Goal: Information Seeking & Learning: Learn about a topic

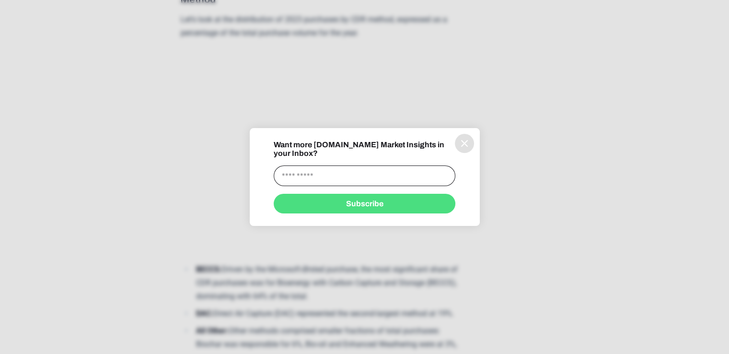
scroll to position [2640, 0]
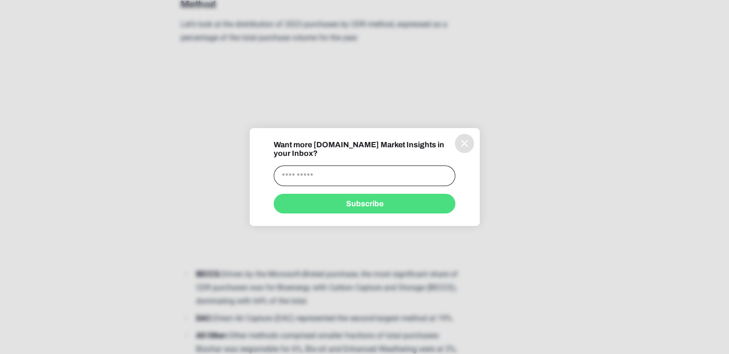
click at [453, 145] on div "Want more [DOMAIN_NAME] Market Insights in your Inbox?" at bounding box center [365, 163] width 182 height 46
click at [462, 146] on icon "information" at bounding box center [465, 144] width 12 height 12
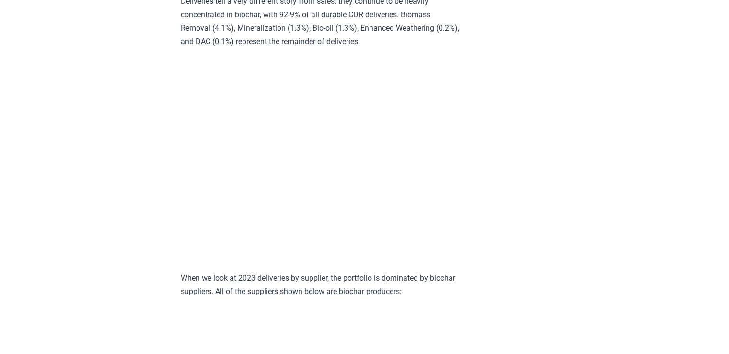
scroll to position [3456, 0]
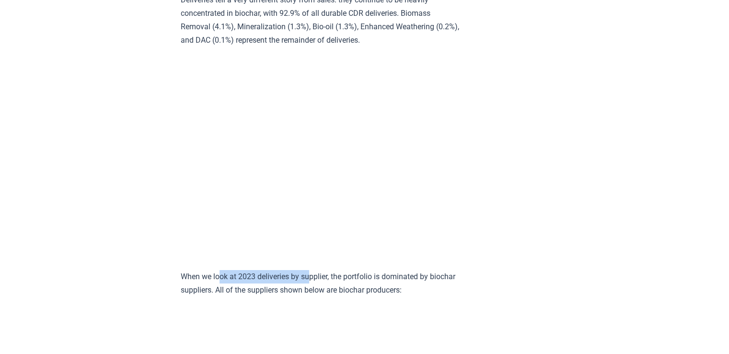
drag, startPoint x: 222, startPoint y: 297, endPoint x: 311, endPoint y: 297, distance: 88.7
click at [311, 297] on p "When we look at 2023 deliveries by supplier, the portfolio is dominated by bioc…" at bounding box center [321, 283] width 281 height 27
click at [318, 297] on p "When we look at 2023 deliveries by supplier, the portfolio is dominated by bioc…" at bounding box center [321, 283] width 281 height 27
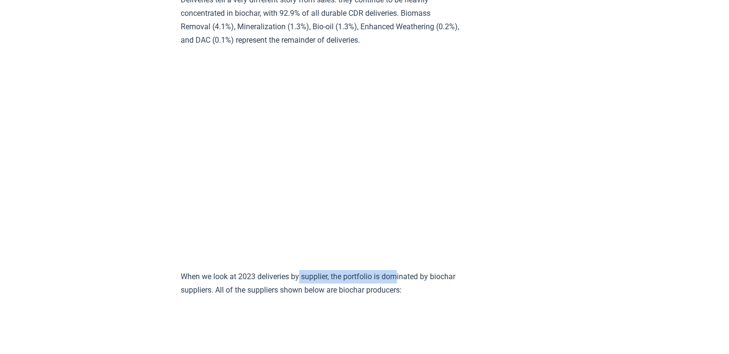
drag, startPoint x: 306, startPoint y: 298, endPoint x: 414, endPoint y: 299, distance: 108.4
click at [408, 292] on p "When we look at 2023 deliveries by supplier, the portfolio is dominated by bioc…" at bounding box center [321, 283] width 281 height 27
click at [414, 297] on p "When we look at 2023 deliveries by supplier, the portfolio is dominated by bioc…" at bounding box center [321, 283] width 281 height 27
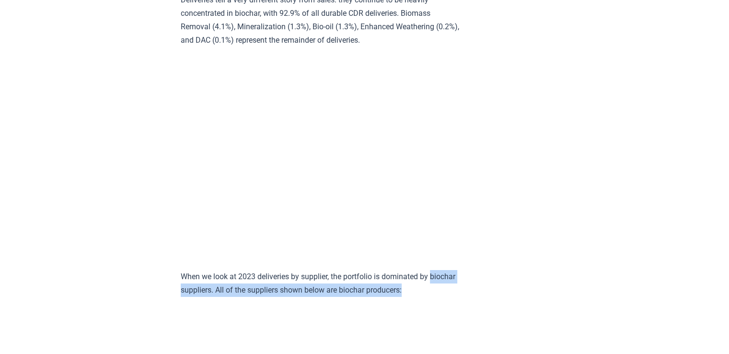
drag, startPoint x: 175, startPoint y: 309, endPoint x: 438, endPoint y: 304, distance: 263.3
click at [443, 297] on p "When we look at 2023 deliveries by supplier, the portfolio is dominated by bioc…" at bounding box center [321, 283] width 281 height 27
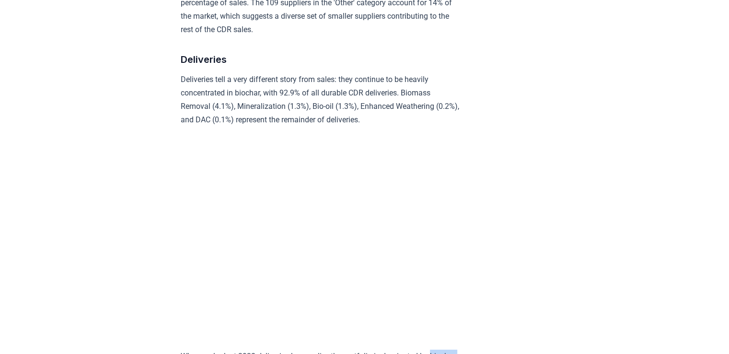
scroll to position [3360, 0]
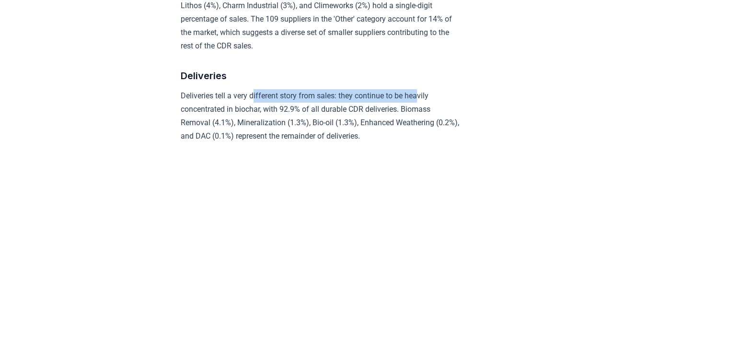
drag, startPoint x: 263, startPoint y: 117, endPoint x: 425, endPoint y: 116, distance: 161.6
click at [425, 116] on p "Deliveries tell a very different story from sales: they continue to be heavily …" at bounding box center [321, 116] width 281 height 54
click at [410, 135] on p "Deliveries tell a very different story from sales: they continue to be heavily …" at bounding box center [321, 116] width 281 height 54
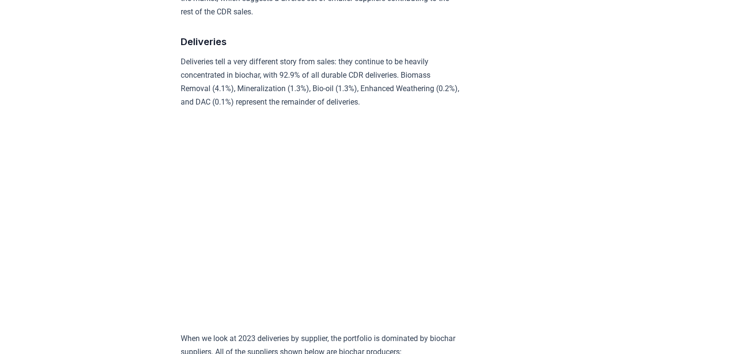
scroll to position [3404, 0]
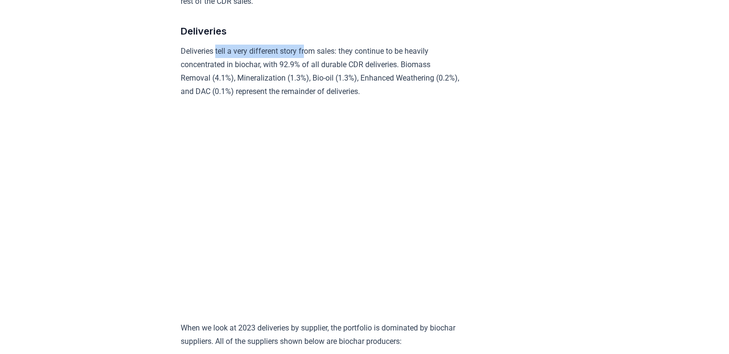
drag, startPoint x: 258, startPoint y: 74, endPoint x: 309, endPoint y: 76, distance: 51.3
click at [307, 74] on p "Deliveries tell a very different story from sales: they continue to be heavily …" at bounding box center [321, 72] width 281 height 54
click at [311, 77] on p "Deliveries tell a very different story from sales: they continue to be heavily …" at bounding box center [321, 72] width 281 height 54
drag, startPoint x: 320, startPoint y: 75, endPoint x: 378, endPoint y: 78, distance: 58.1
click at [373, 75] on p "Deliveries tell a very different story from sales: they continue to be heavily …" at bounding box center [321, 72] width 281 height 54
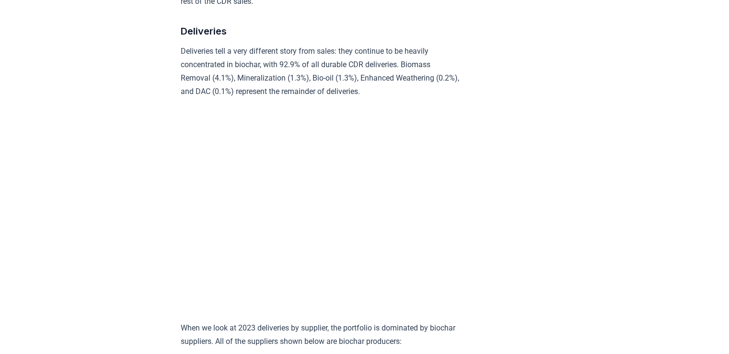
click at [382, 81] on p "Deliveries tell a very different story from sales: they continue to be heavily …" at bounding box center [321, 72] width 281 height 54
drag, startPoint x: 284, startPoint y: 84, endPoint x: 297, endPoint y: 83, distance: 13.0
click at [297, 83] on p "Deliveries tell a very different story from sales: they continue to be heavily …" at bounding box center [321, 72] width 281 height 54
click at [283, 82] on p "Deliveries tell a very different story from sales: they continue to be heavily …" at bounding box center [321, 72] width 281 height 54
drag, startPoint x: 285, startPoint y: 83, endPoint x: 297, endPoint y: 83, distance: 12.5
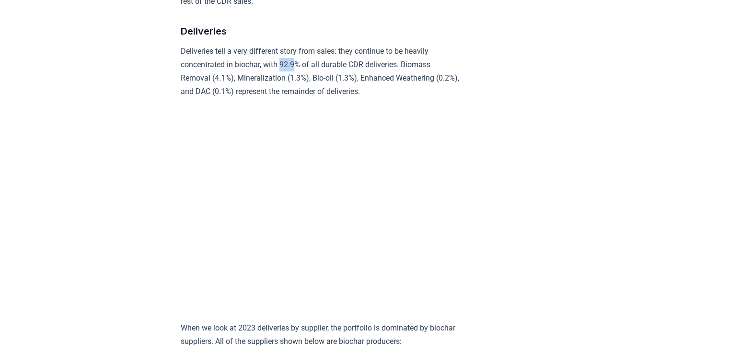
click at [297, 83] on p "Deliveries tell a very different story from sales: they continue to be heavily …" at bounding box center [321, 72] width 281 height 54
copy p "92.9"
drag, startPoint x: 409, startPoint y: 82, endPoint x: 210, endPoint y: 103, distance: 201.0
click at [210, 98] on p "Deliveries tell a very different story from sales: they continue to be heavily …" at bounding box center [321, 72] width 281 height 54
copy p "Biomass Removal"
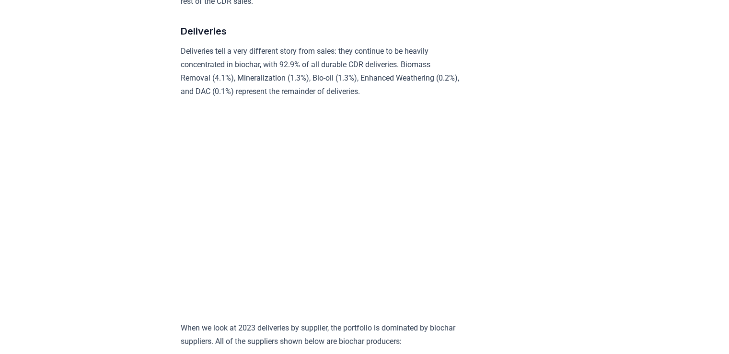
click at [246, 98] on p "Deliveries tell a very different story from sales: they continue to be heavily …" at bounding box center [321, 72] width 281 height 54
copy p "Mineralization"
drag, startPoint x: 315, startPoint y: 99, endPoint x: 339, endPoint y: 101, distance: 24.5
click at [339, 98] on p "Deliveries tell a very different story from sales: they continue to be heavily …" at bounding box center [321, 72] width 281 height 54
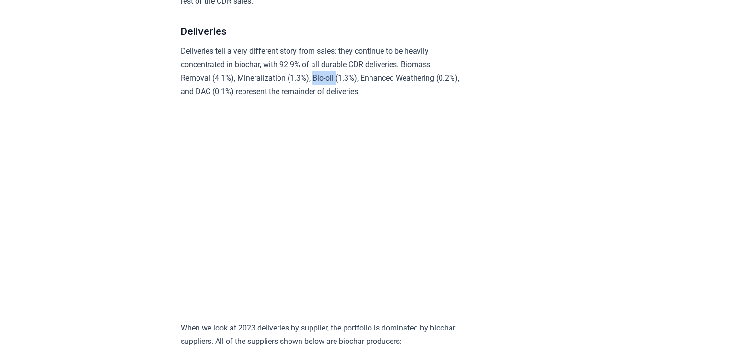
copy p "Bio-oil"
drag, startPoint x: 366, startPoint y: 97, endPoint x: 440, endPoint y: 100, distance: 73.9
click at [440, 98] on p "Deliveries tell a very different story from sales: they continue to be heavily …" at bounding box center [321, 72] width 281 height 54
copy p "Enhanced Weathering"
click at [225, 98] on p "Deliveries tell a very different story from sales: they continue to be heavily …" at bounding box center [321, 72] width 281 height 54
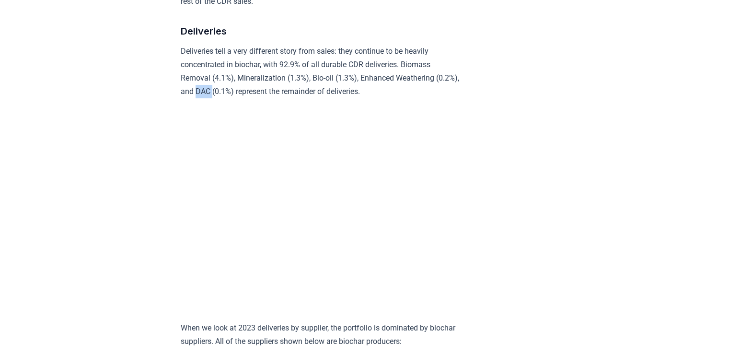
click at [225, 98] on p "Deliveries tell a very different story from sales: they continue to be heavily …" at bounding box center [321, 72] width 281 height 54
copy p "DAC"
drag, startPoint x: 214, startPoint y: 98, endPoint x: 226, endPoint y: 98, distance: 12.0
click at [226, 98] on p "Deliveries tell a very different story from sales: they continue to be heavily …" at bounding box center [321, 72] width 281 height 54
copy p "4.1"
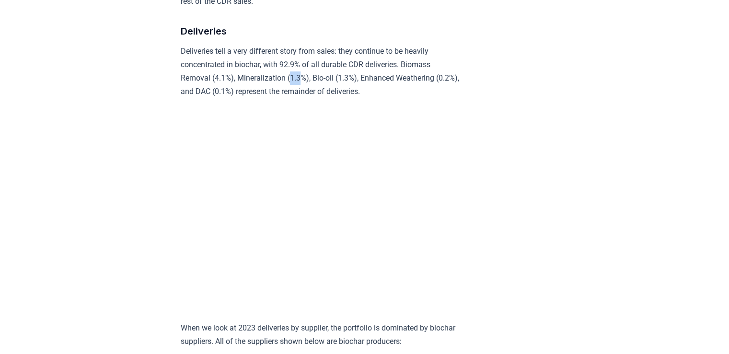
drag, startPoint x: 296, startPoint y: 96, endPoint x: 303, endPoint y: 98, distance: 7.0
click at [303, 98] on p "Deliveries tell a very different story from sales: they continue to be heavily …" at bounding box center [321, 72] width 281 height 54
copy p "1.3"
drag, startPoint x: 342, startPoint y: 99, endPoint x: 352, endPoint y: 100, distance: 9.6
click at [352, 98] on p "Deliveries tell a very different story from sales: they continue to be heavily …" at bounding box center [321, 72] width 281 height 54
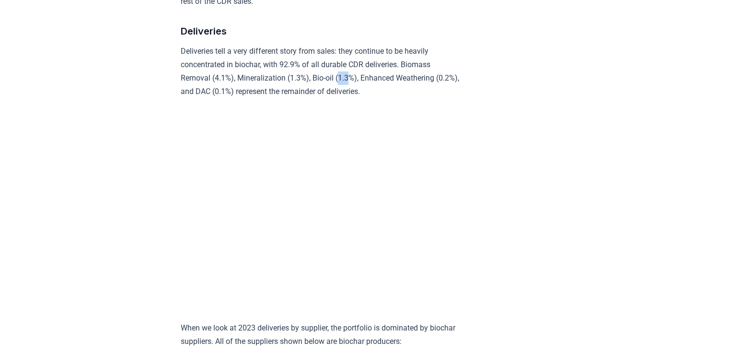
copy p "1.3"
drag, startPoint x: 183, startPoint y: 110, endPoint x: 193, endPoint y: 112, distance: 10.8
click at [193, 98] on p "Deliveries tell a very different story from sales: they continue to be heavily …" at bounding box center [321, 72] width 281 height 54
copy p "0.2"
drag, startPoint x: 240, startPoint y: 110, endPoint x: 249, endPoint y: 114, distance: 9.4
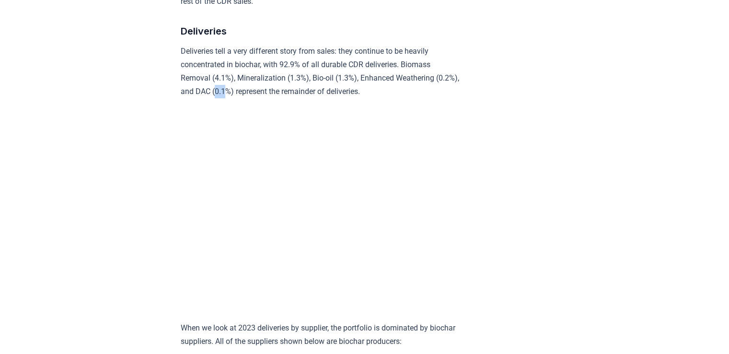
click at [249, 98] on p "Deliveries tell a very different story from sales: they continue to be heavily …" at bounding box center [321, 72] width 281 height 54
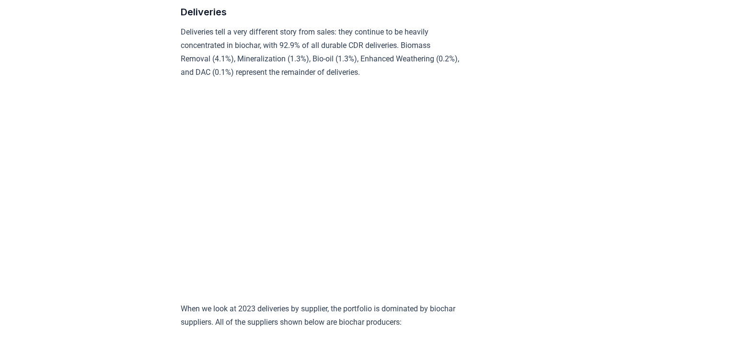
scroll to position [3356, 0]
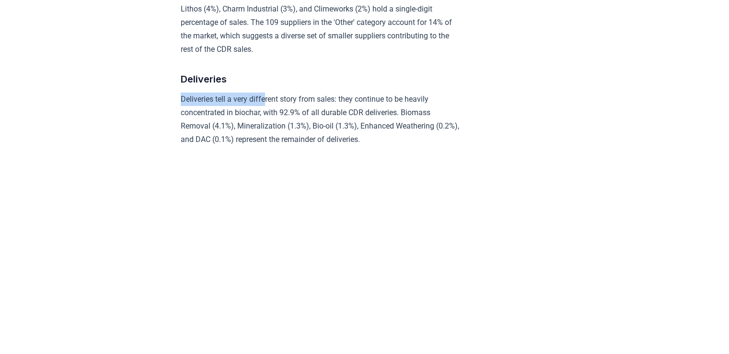
drag, startPoint x: 184, startPoint y: 119, endPoint x: 278, endPoint y: 120, distance: 94.0
click at [288, 120] on p "Deliveries tell a very different story from sales: they continue to be heavily …" at bounding box center [321, 120] width 281 height 54
drag, startPoint x: 298, startPoint y: 119, endPoint x: 339, endPoint y: 120, distance: 40.8
click at [339, 120] on p "Deliveries tell a very different story from sales: they continue to be heavily …" at bounding box center [321, 120] width 281 height 54
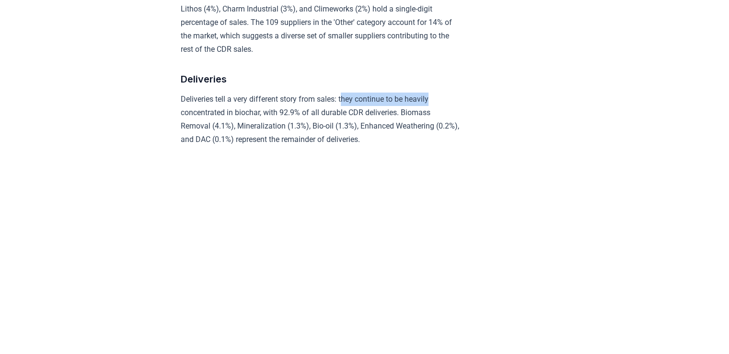
drag, startPoint x: 371, startPoint y: 118, endPoint x: 444, endPoint y: 118, distance: 73.8
click at [444, 118] on p "Deliveries tell a very different story from sales: they continue to be heavily …" at bounding box center [321, 120] width 281 height 54
